Goal: Information Seeking & Learning: Find specific fact

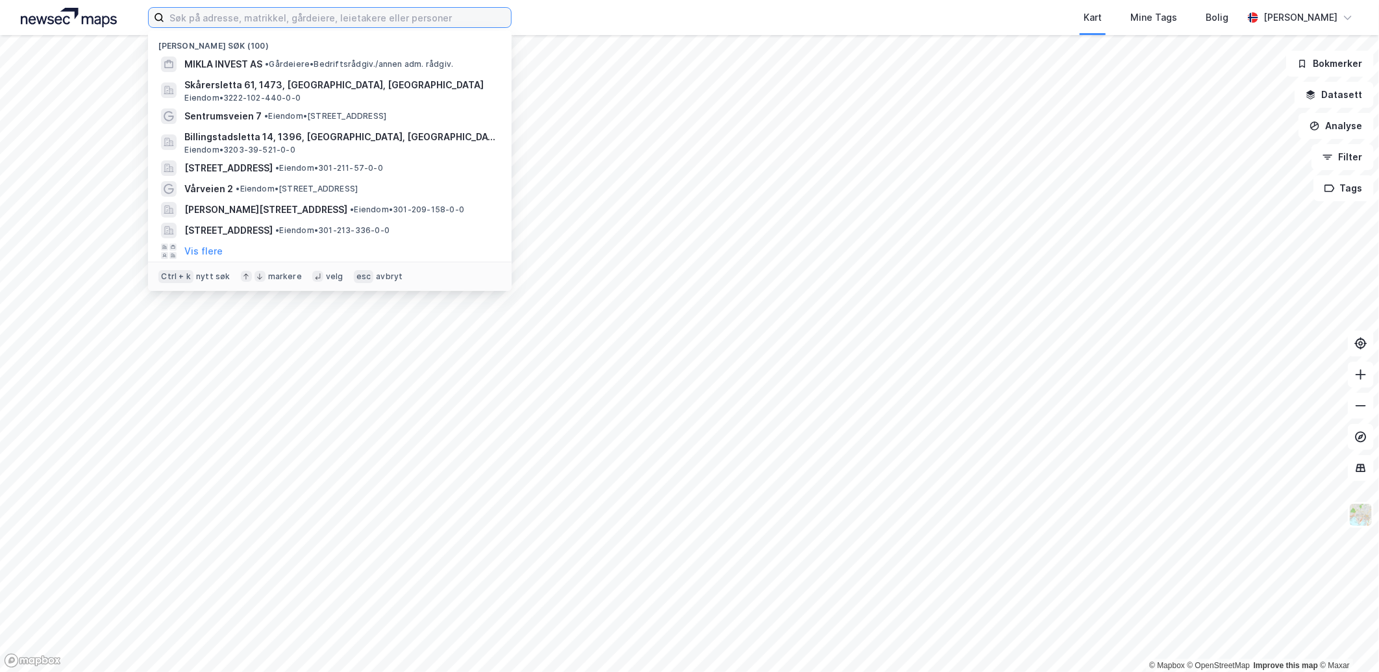
click at [280, 24] on input at bounding box center [337, 17] width 347 height 19
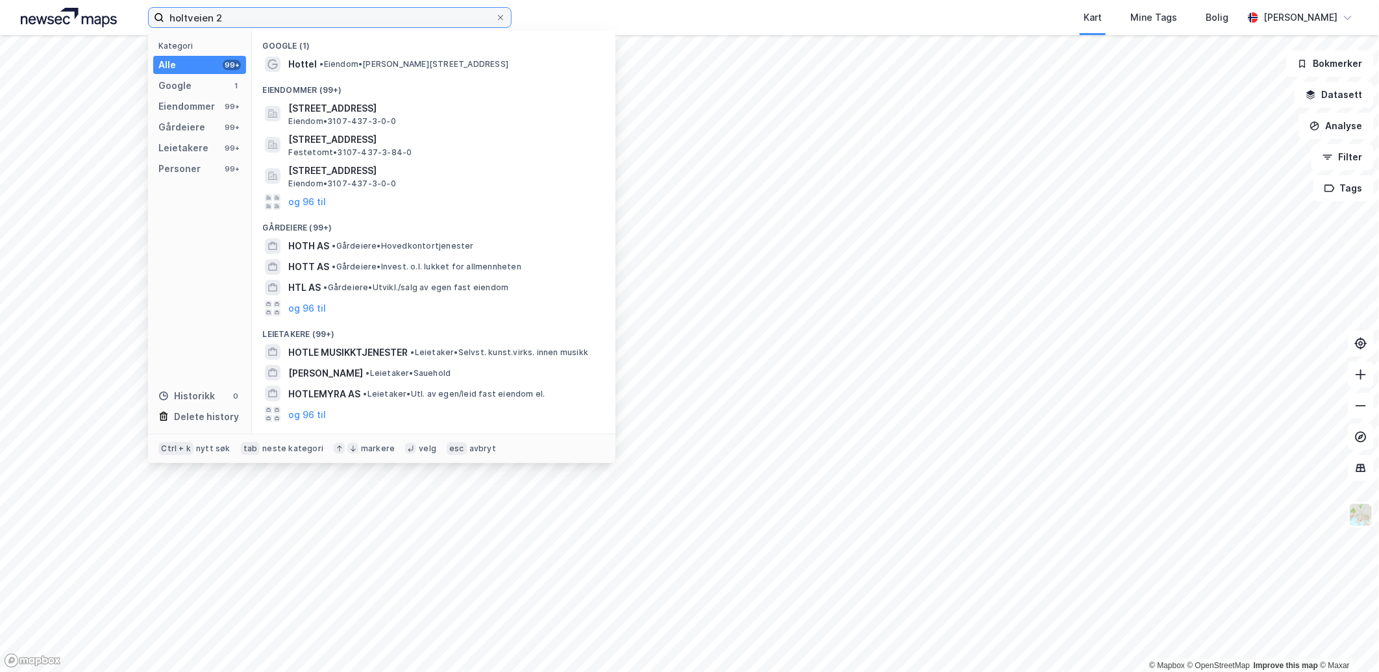
type input "holtveien 2"
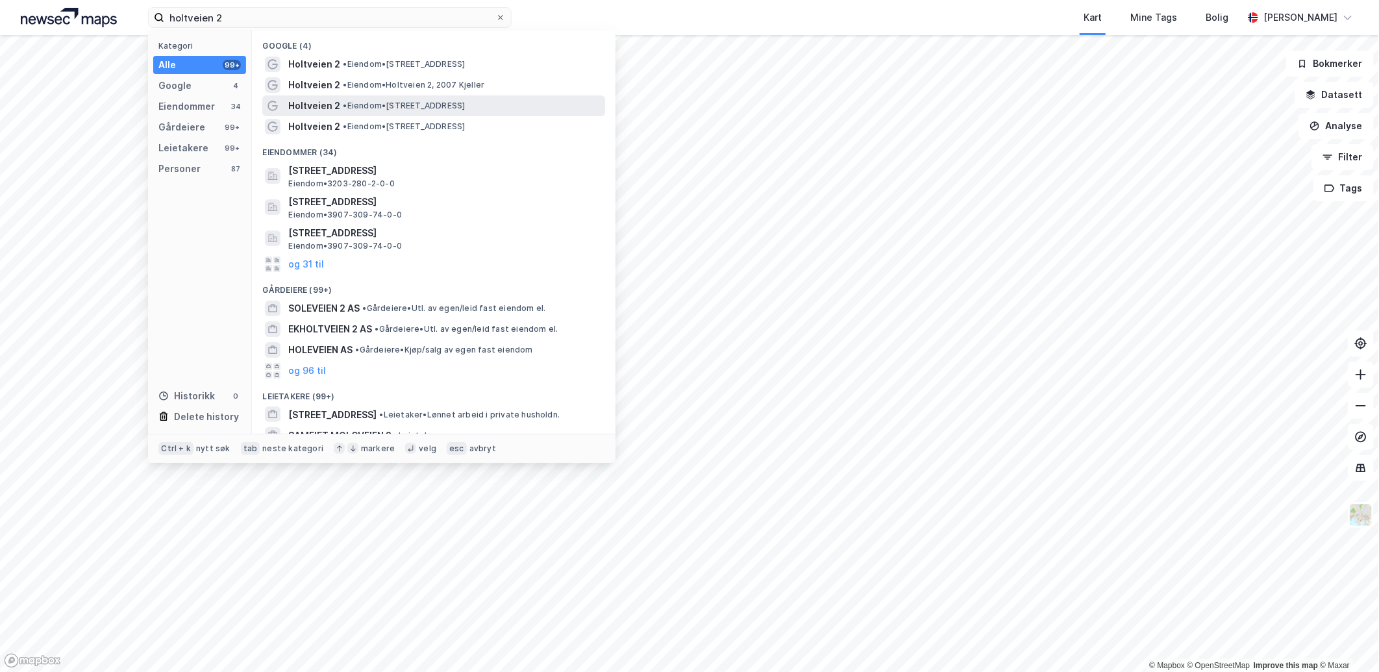
click at [355, 96] on div "Holtveien 2 • Eiendom • [STREET_ADDRESS]" at bounding box center [433, 105] width 343 height 21
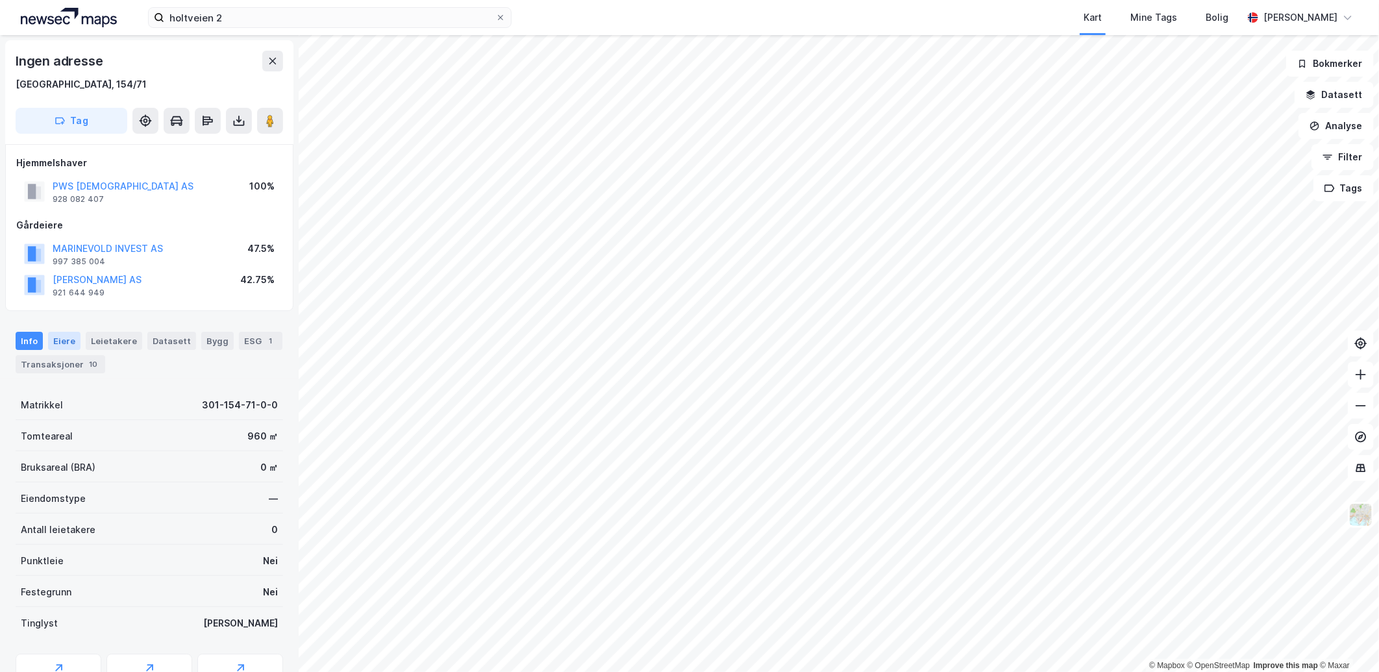
click at [69, 335] on div "Eiere" at bounding box center [64, 341] width 32 height 18
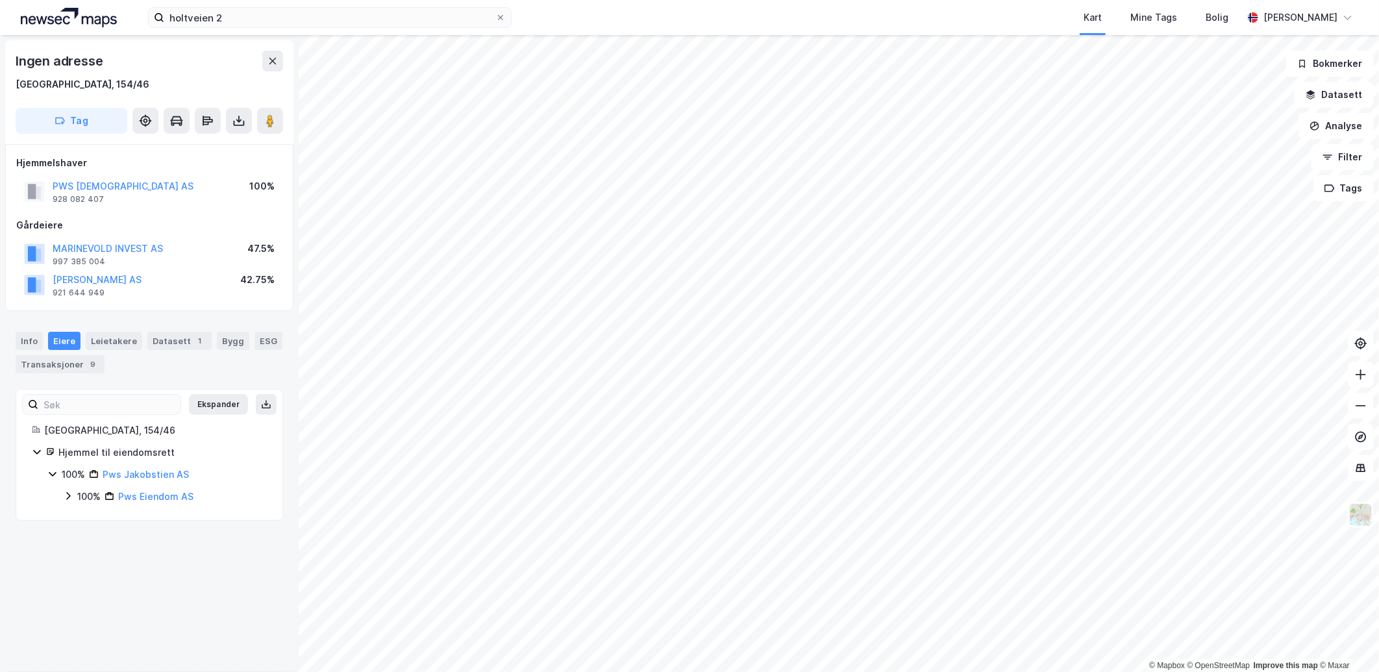
click at [65, 496] on icon at bounding box center [68, 496] width 10 height 10
click at [83, 520] on icon at bounding box center [84, 518] width 4 height 8
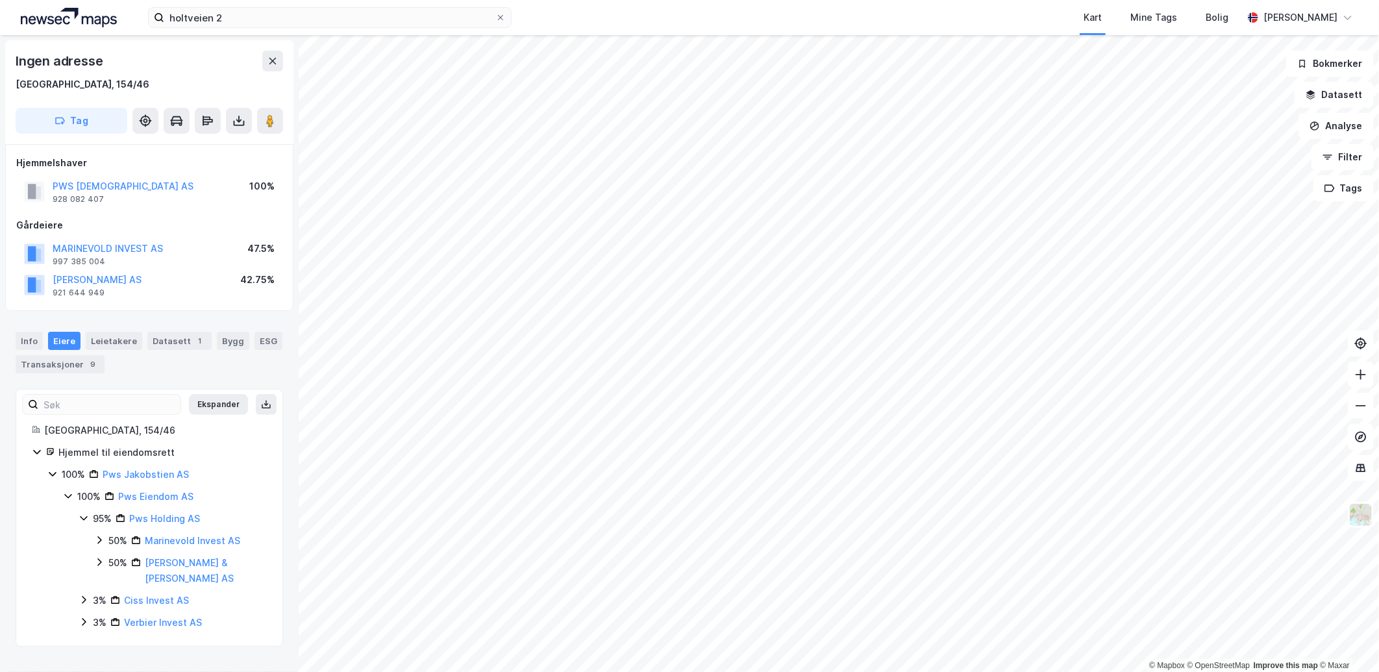
click at [99, 542] on icon at bounding box center [99, 540] width 10 height 10
click at [98, 632] on icon at bounding box center [99, 637] width 10 height 10
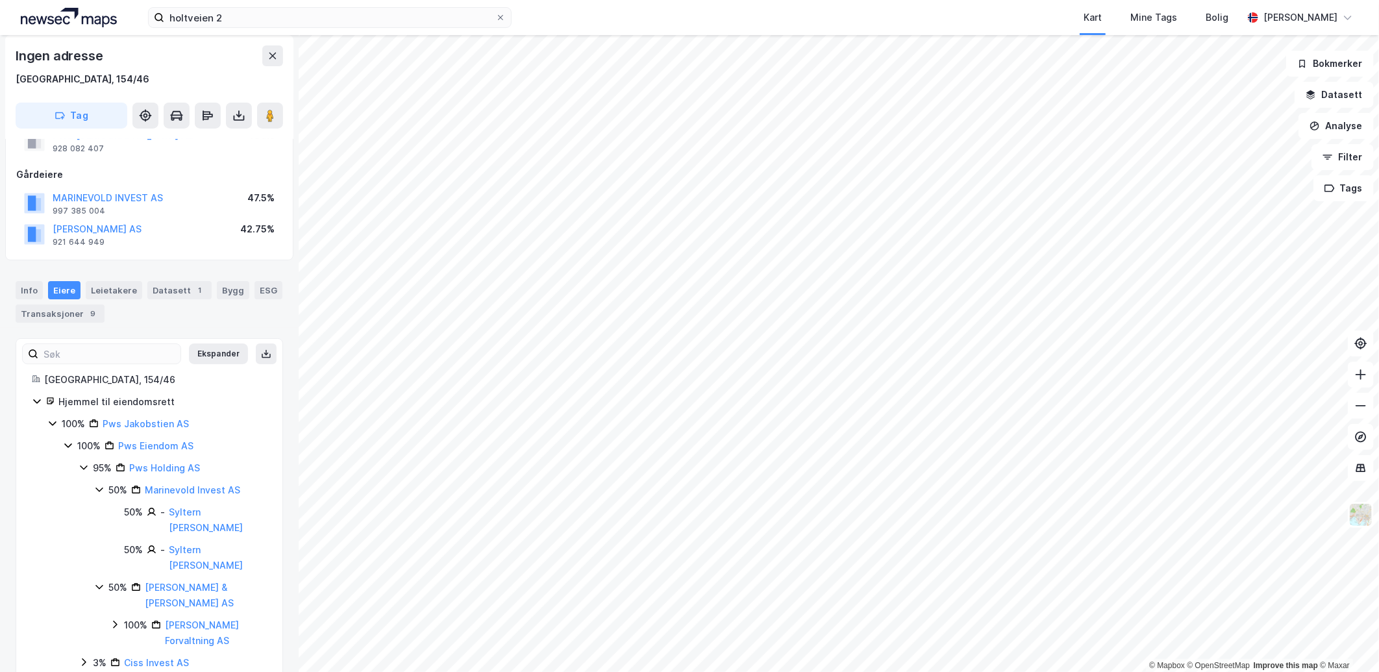
scroll to position [72, 0]
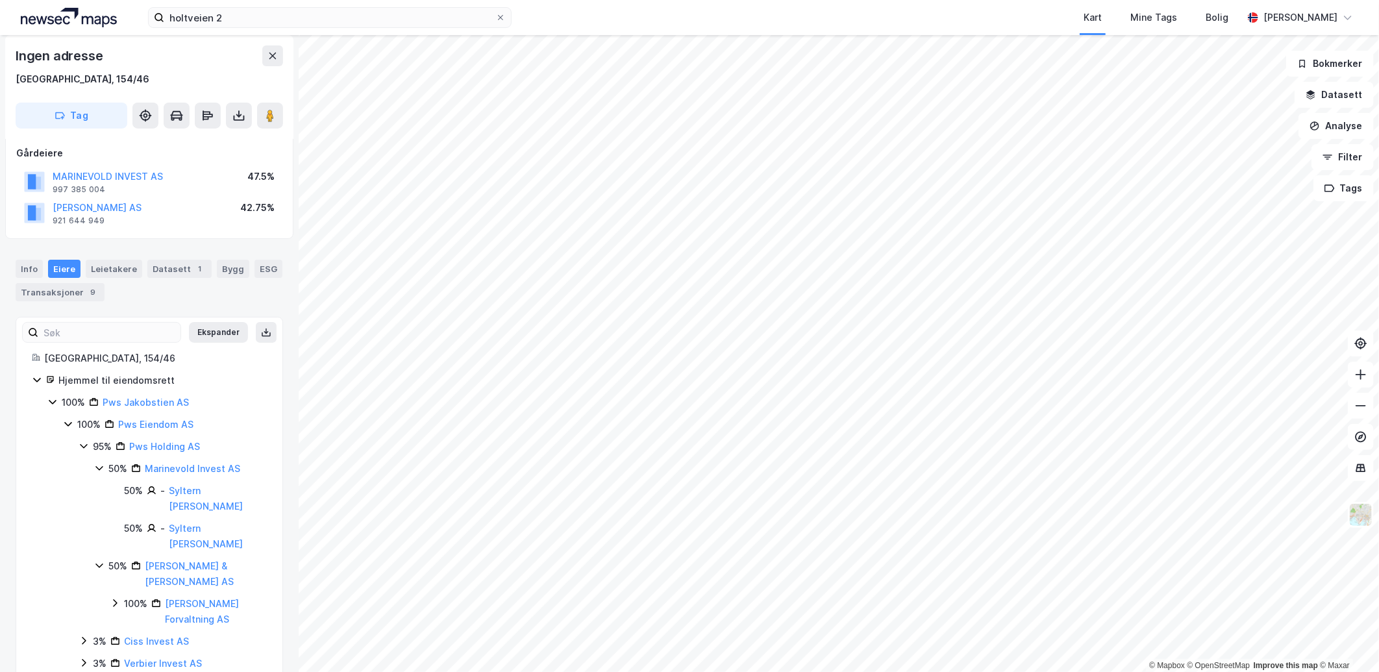
click at [117, 599] on icon at bounding box center [115, 603] width 4 height 8
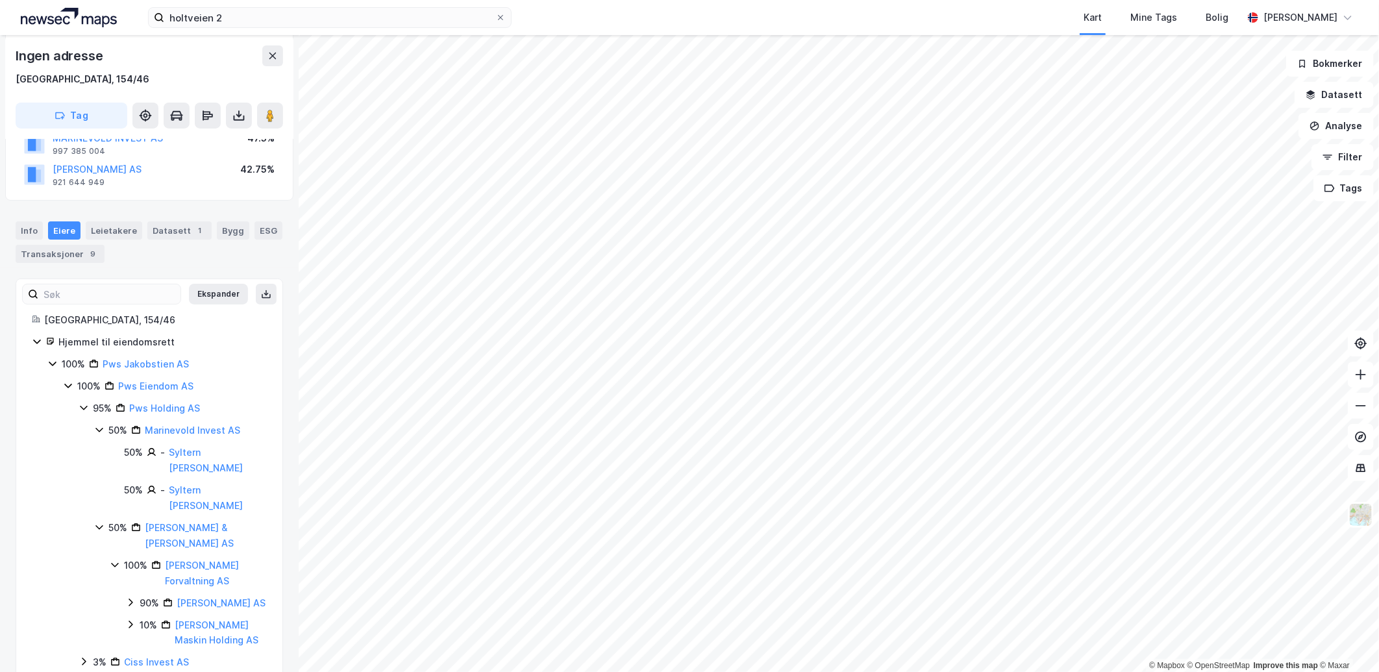
scroll to position [131, 0]
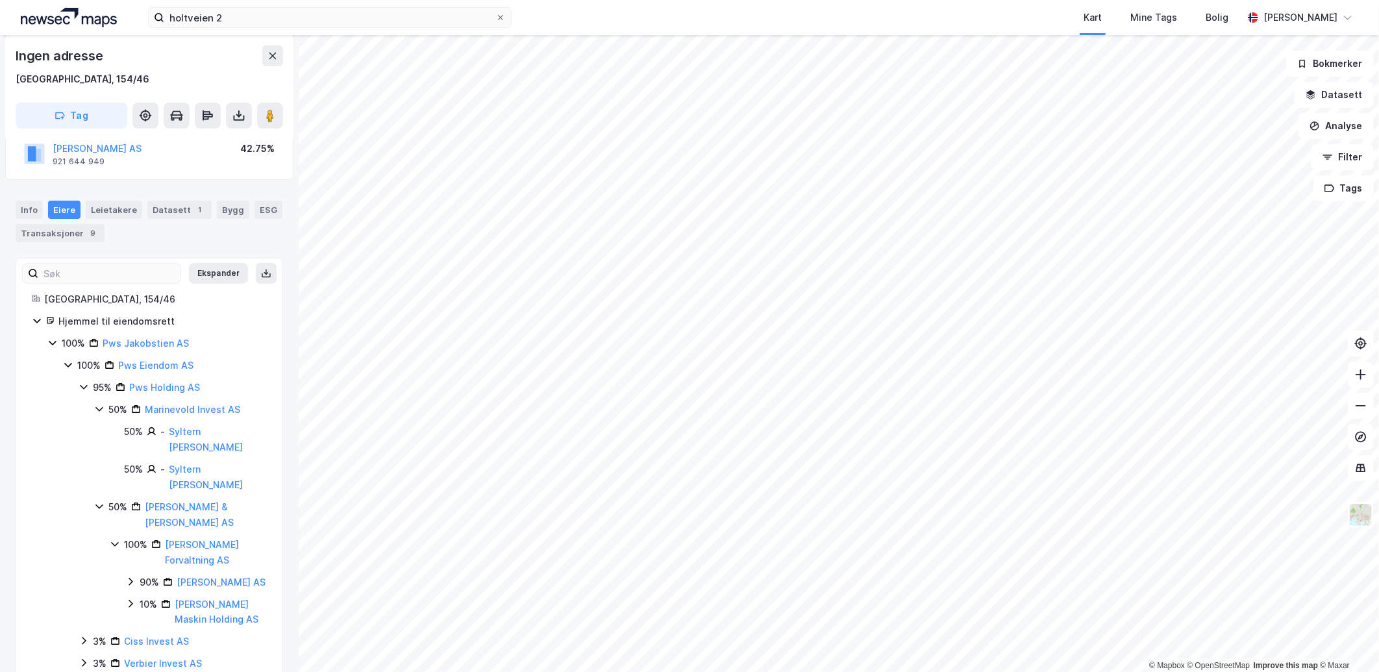
click at [131, 600] on icon at bounding box center [131, 604] width 4 height 8
click at [132, 576] on icon at bounding box center [130, 581] width 10 height 10
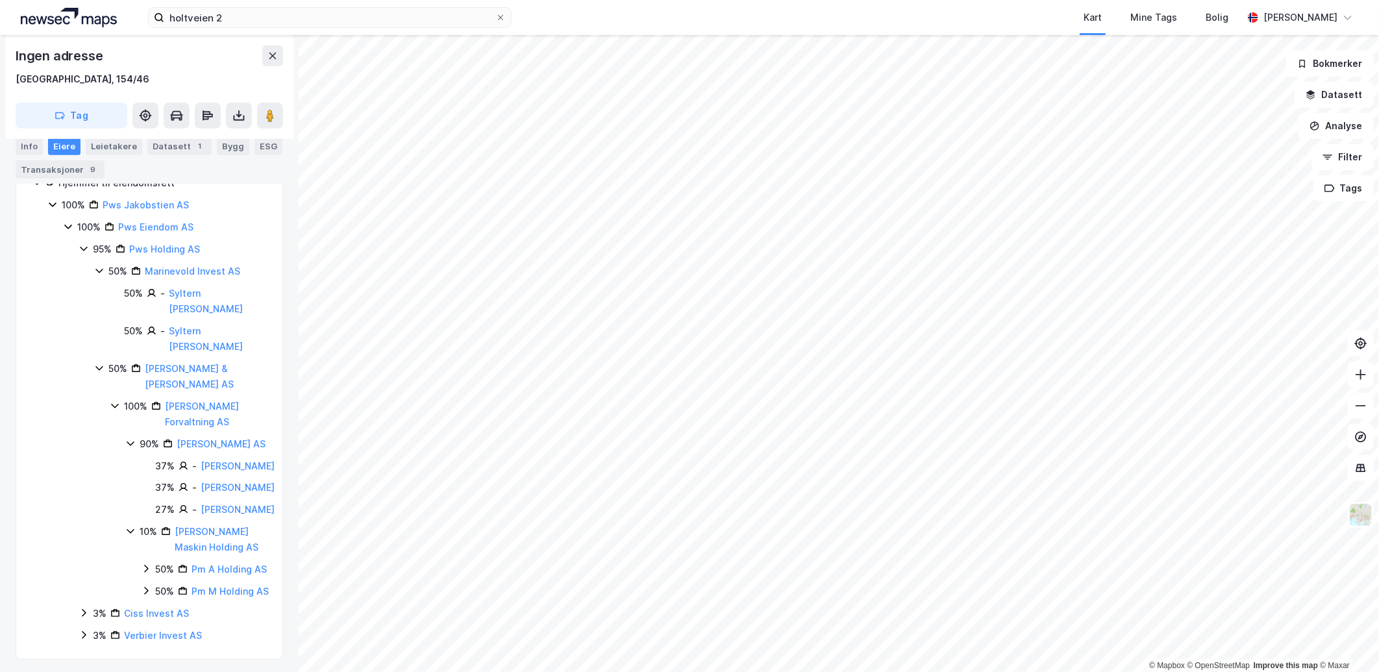
scroll to position [275, 0]
